Goal: Check status: Check status

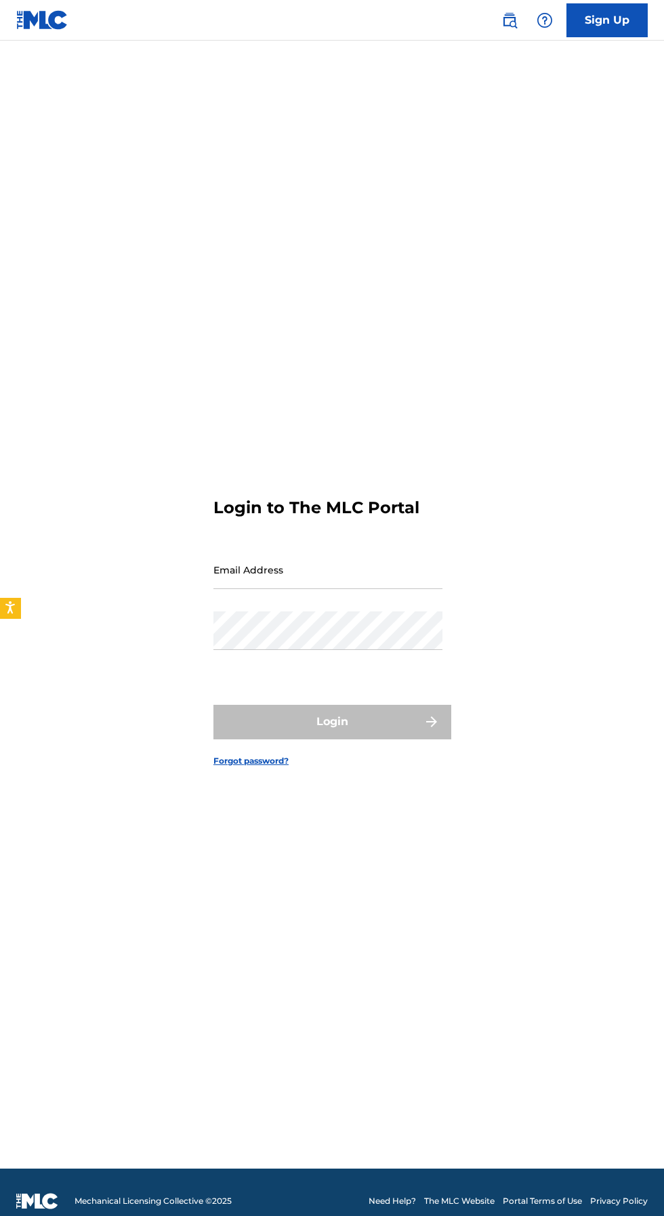
click at [372, 589] on input "Email Address" at bounding box center [327, 570] width 229 height 39
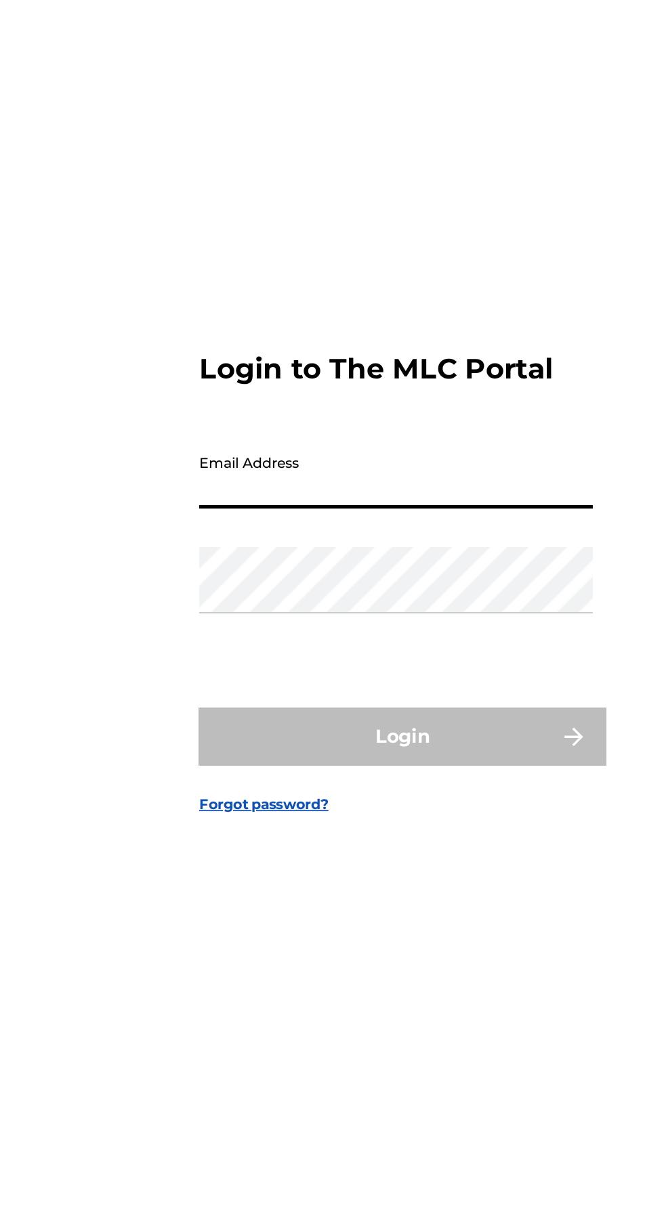
type input "[EMAIL_ADDRESS][DOMAIN_NAME]"
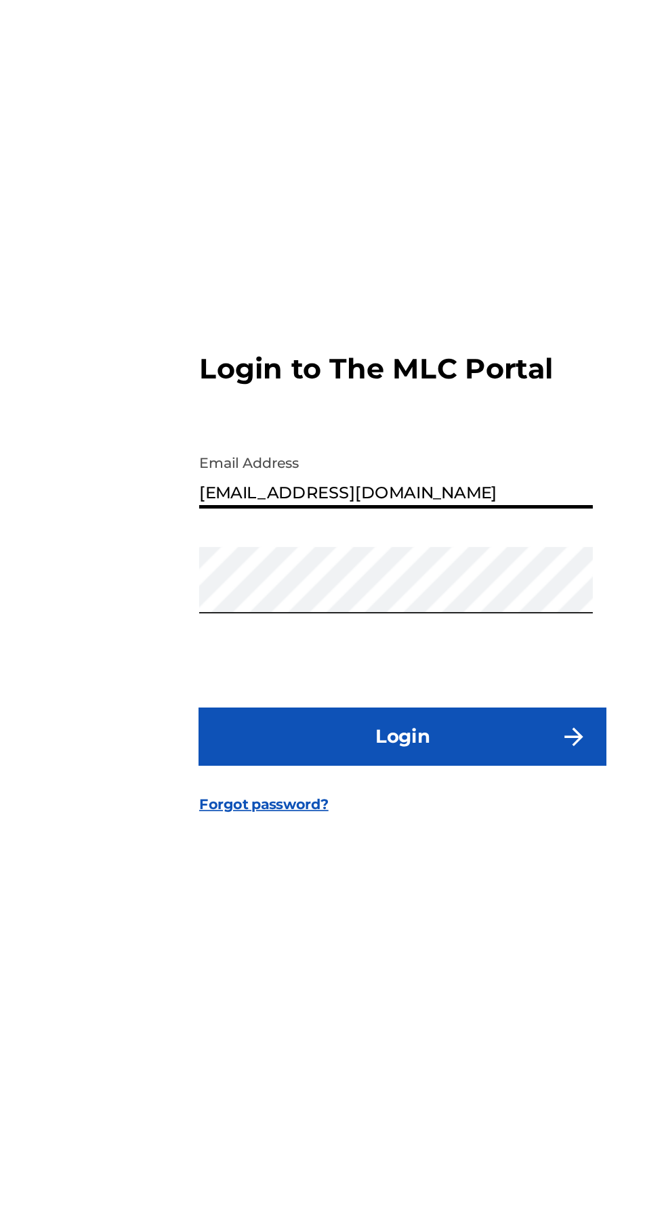
click at [356, 739] on button "Login" at bounding box center [331, 722] width 237 height 34
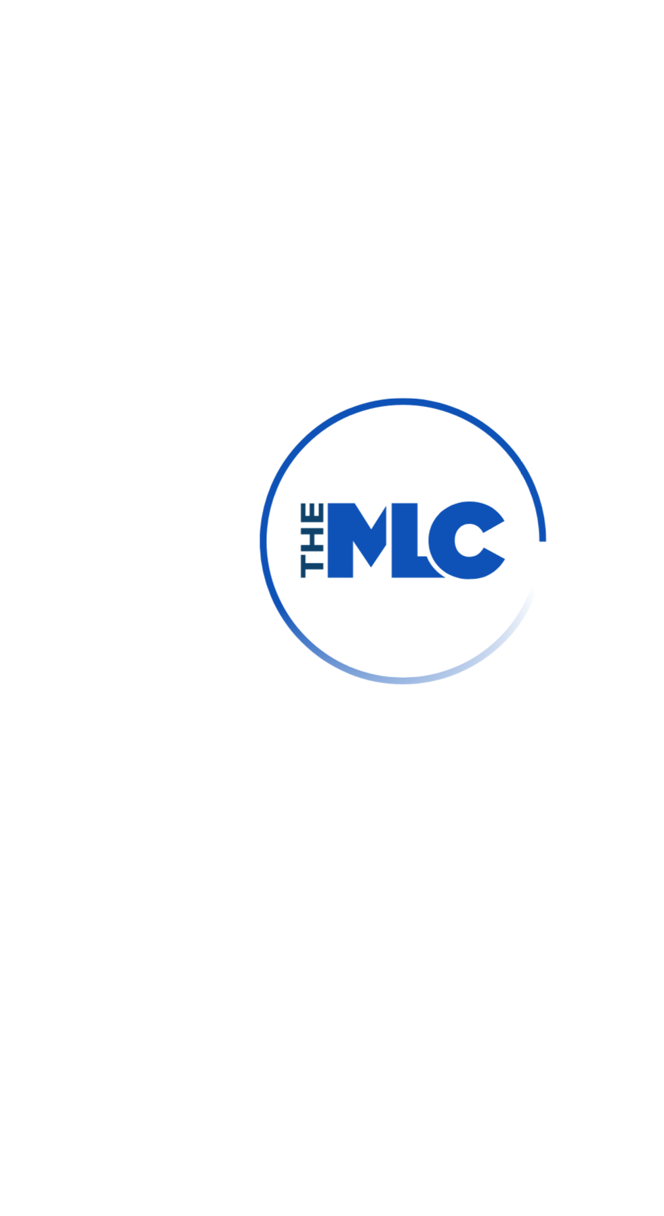
scroll to position [7, 0]
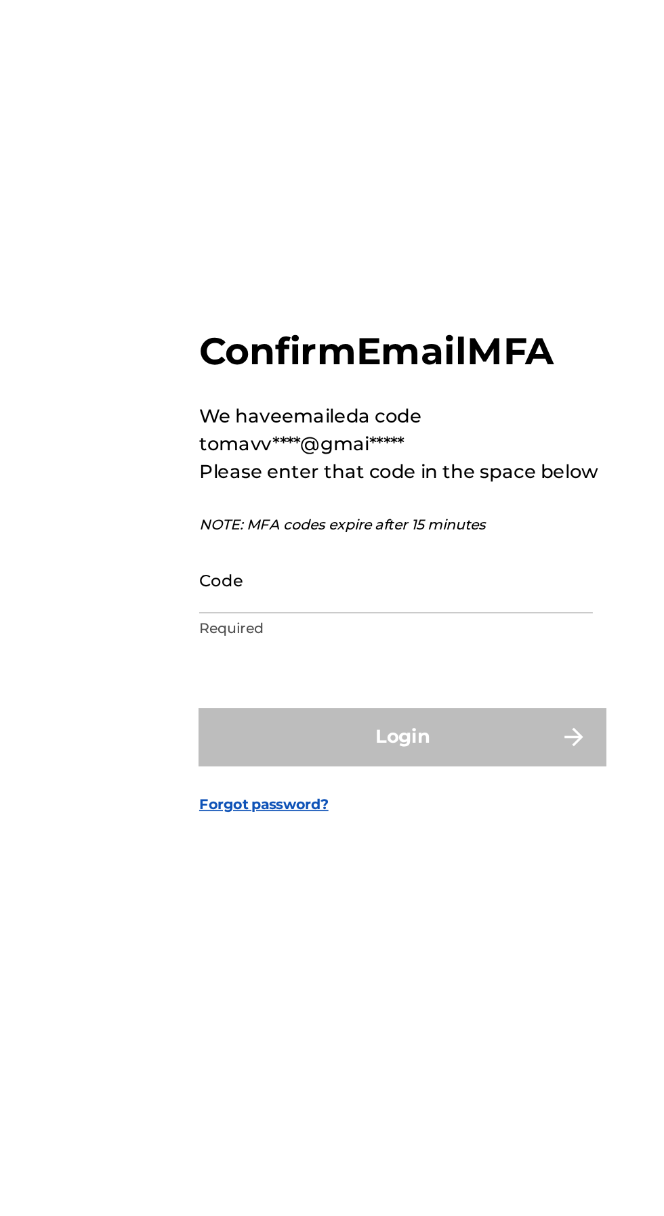
click at [328, 650] on input "Code" at bounding box center [327, 630] width 229 height 39
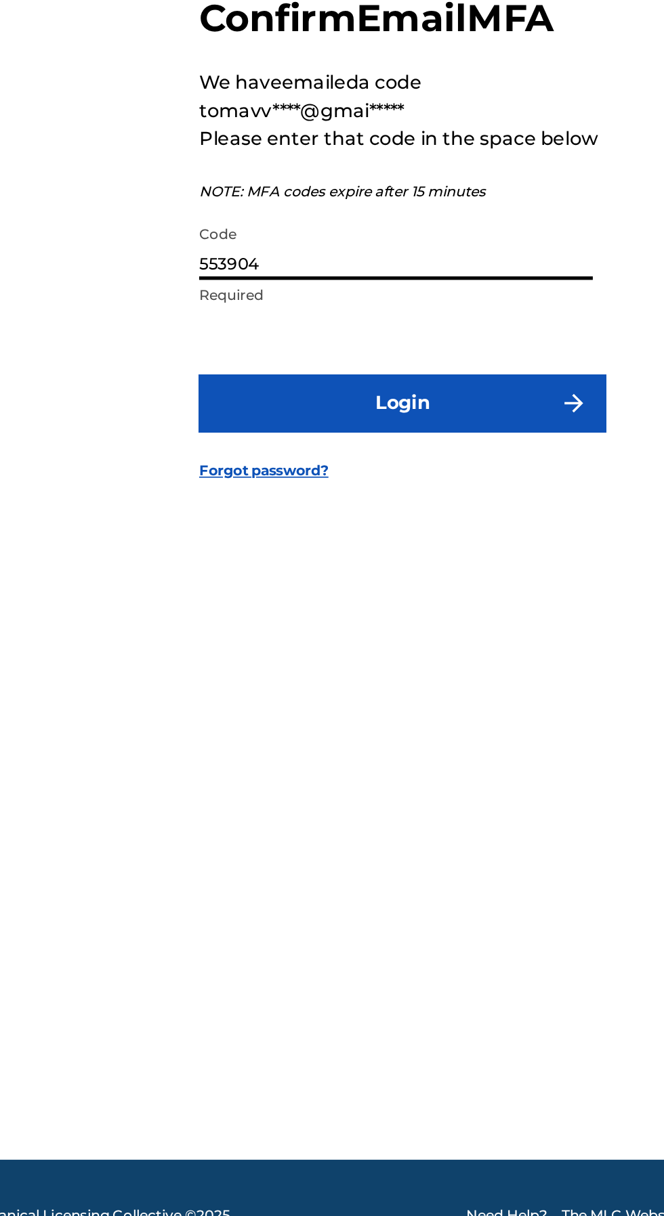
type input "553904"
click at [422, 739] on button "Login" at bounding box center [331, 722] width 237 height 34
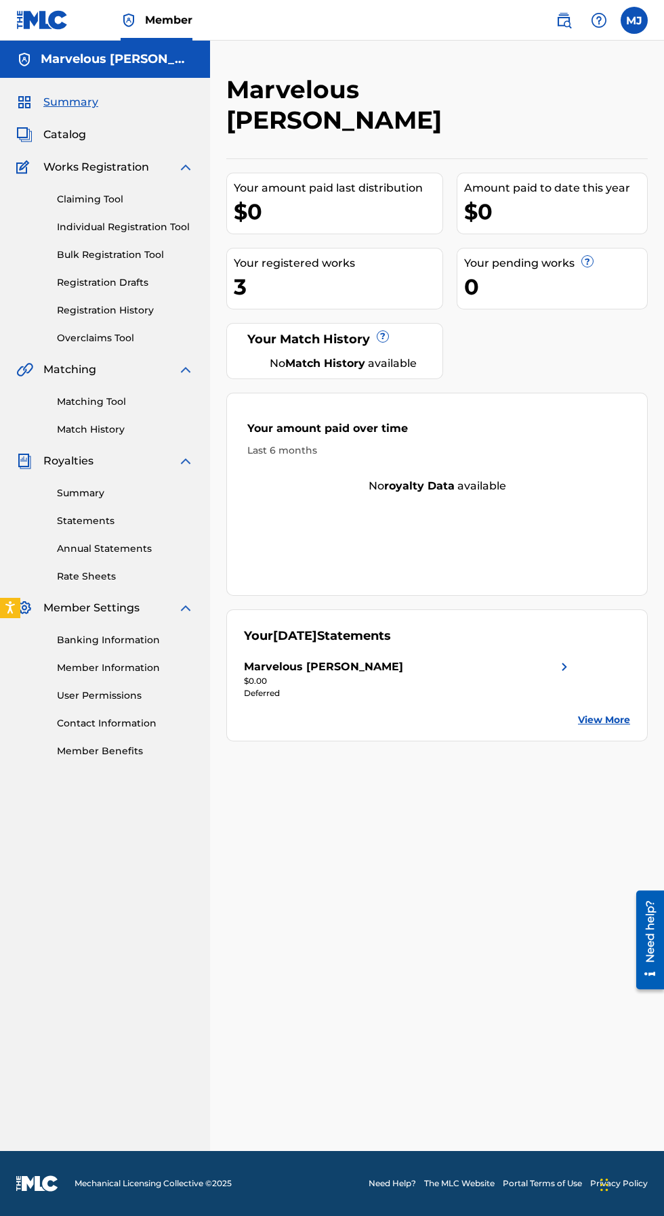
click at [62, 311] on link "Registration History" at bounding box center [125, 310] width 137 height 14
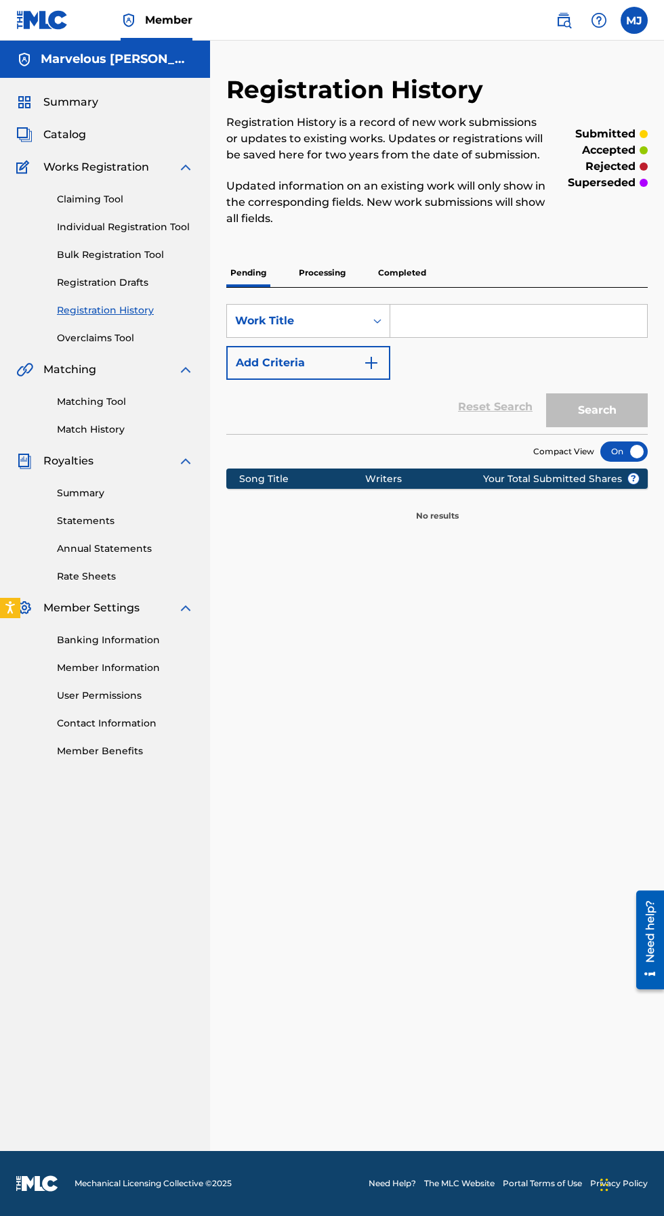
click at [410, 272] on p "Completed" at bounding box center [402, 273] width 56 height 28
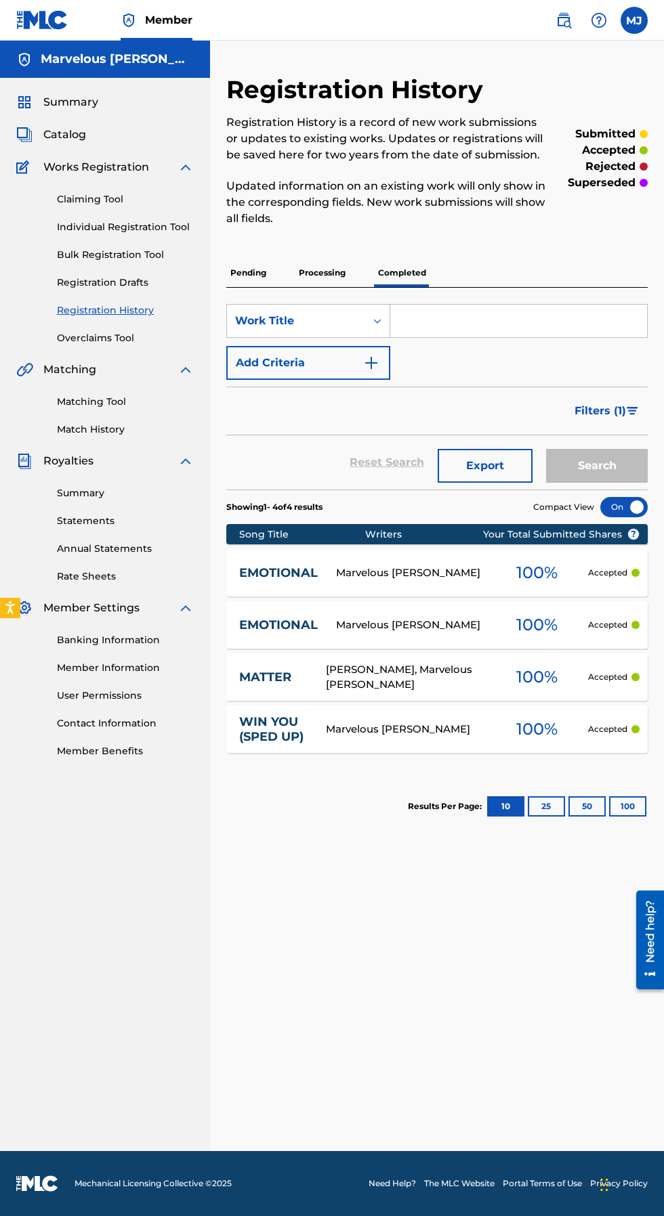
click at [229, 274] on p "Pending" at bounding box center [248, 273] width 44 height 28
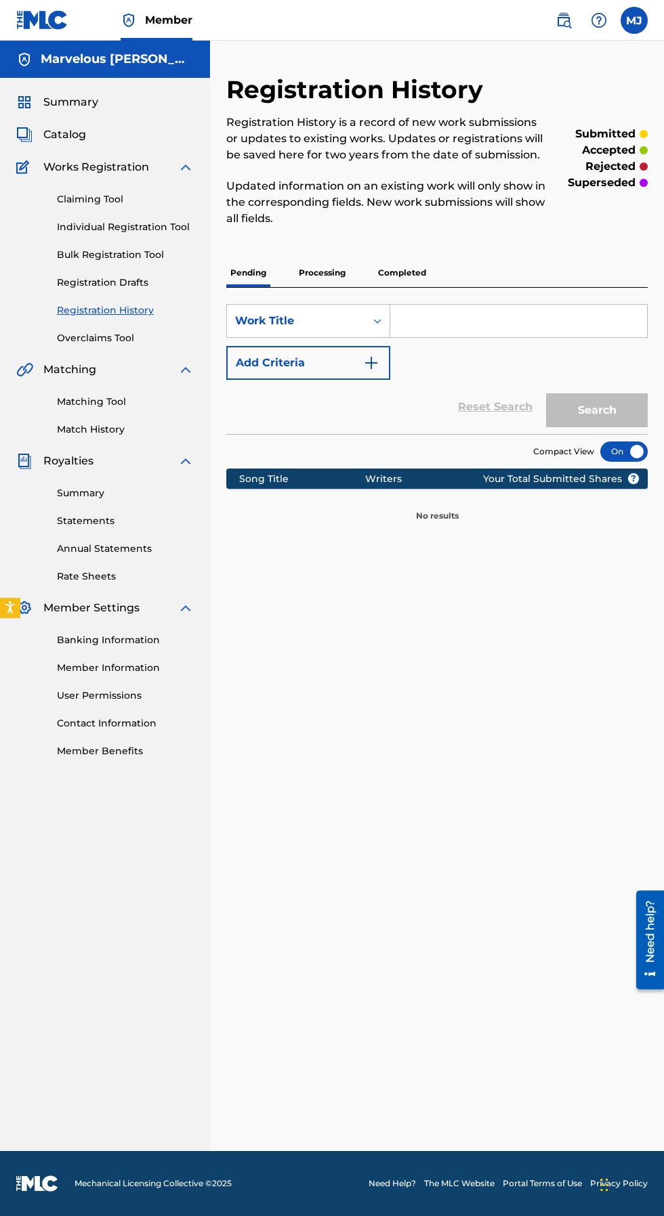
click at [329, 272] on p "Processing" at bounding box center [322, 273] width 55 height 28
click at [408, 272] on p "Completed" at bounding box center [402, 273] width 56 height 28
